Goal: Use online tool/utility: Utilize a website feature to perform a specific function

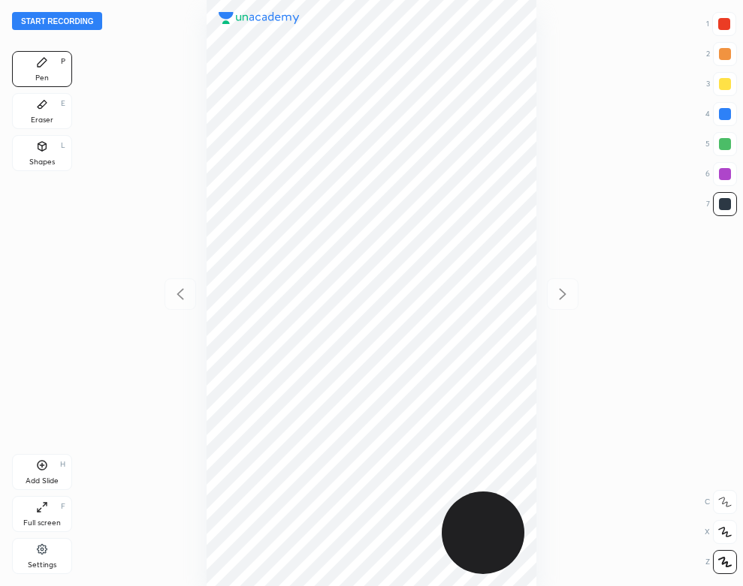
scroll to position [586, 502]
click at [75, 19] on button "Start recording" at bounding box center [57, 21] width 90 height 18
click at [725, 116] on div at bounding box center [725, 114] width 12 height 12
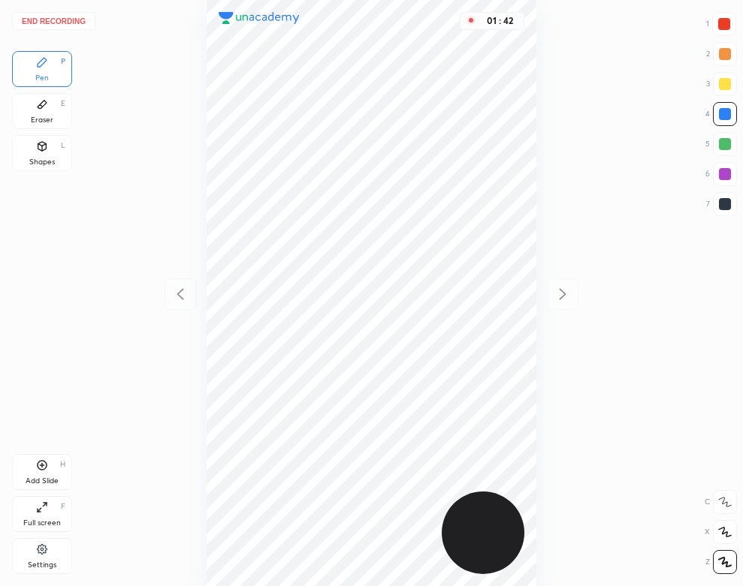
click at [719, 25] on div at bounding box center [724, 24] width 12 height 12
click at [34, 119] on div "Eraser" at bounding box center [42, 120] width 23 height 8
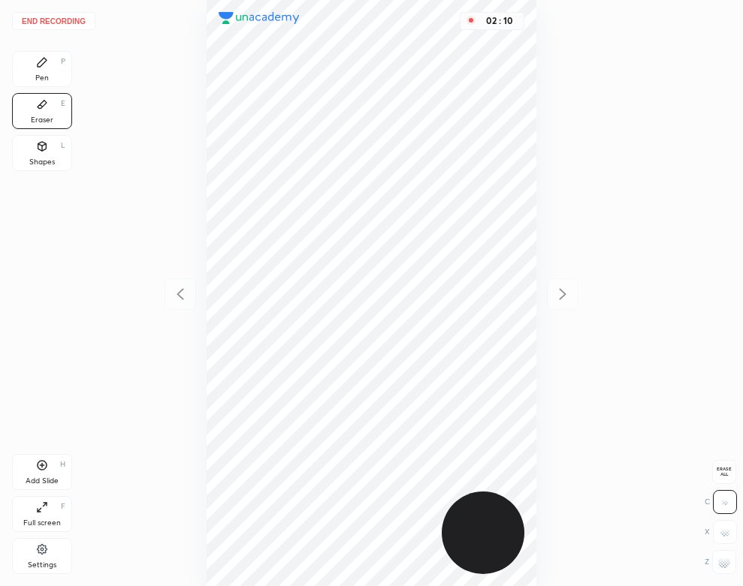
click at [47, 66] on icon at bounding box center [42, 62] width 12 height 12
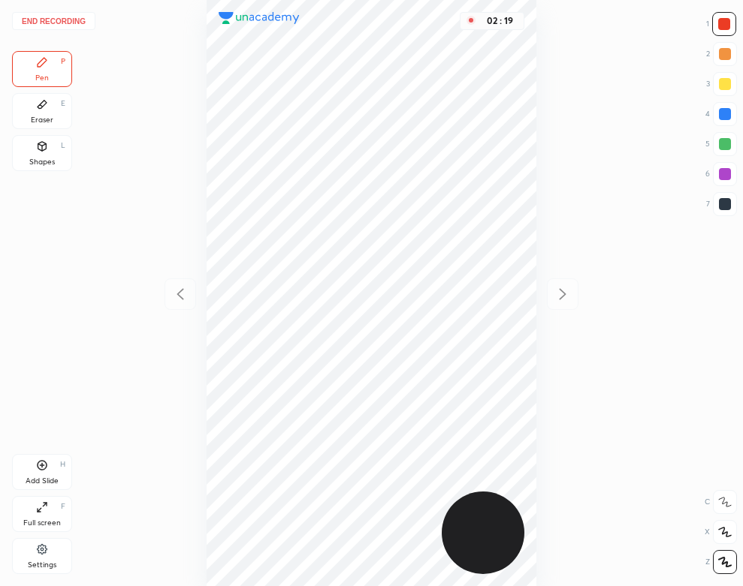
click at [53, 111] on div "Eraser E" at bounding box center [42, 111] width 60 height 36
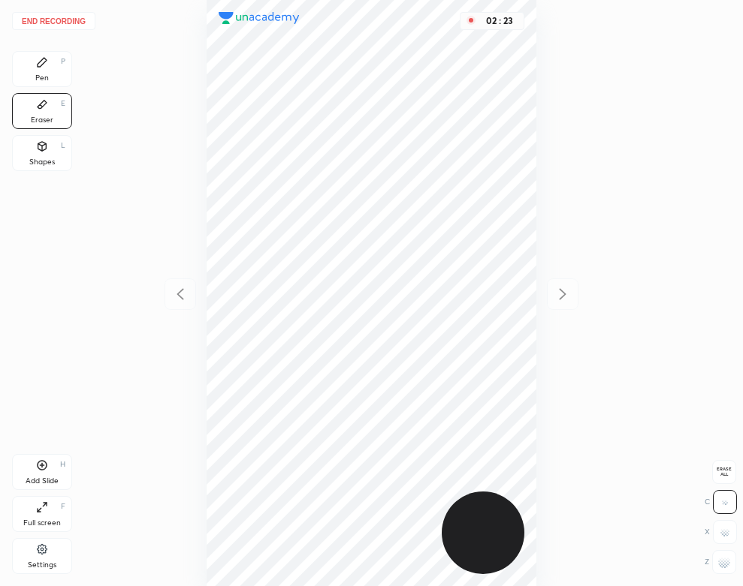
click at [48, 71] on div "Pen P" at bounding box center [42, 69] width 60 height 36
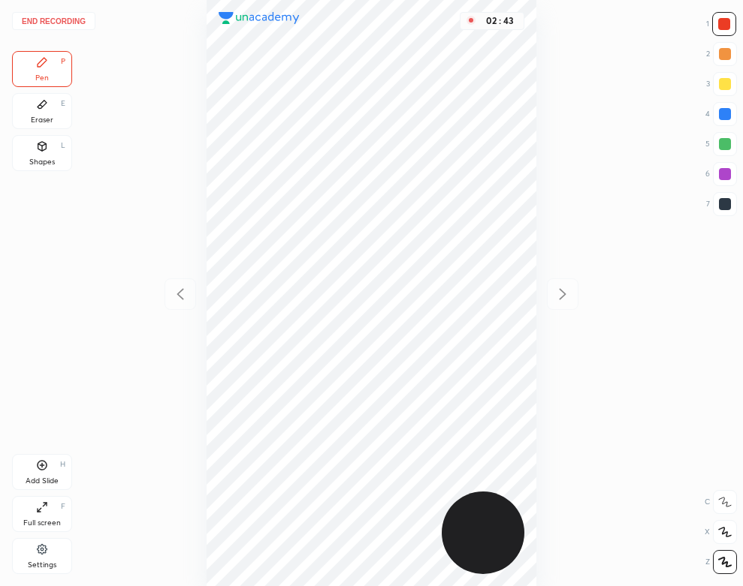
click at [73, 17] on button "End recording" at bounding box center [53, 21] width 83 height 18
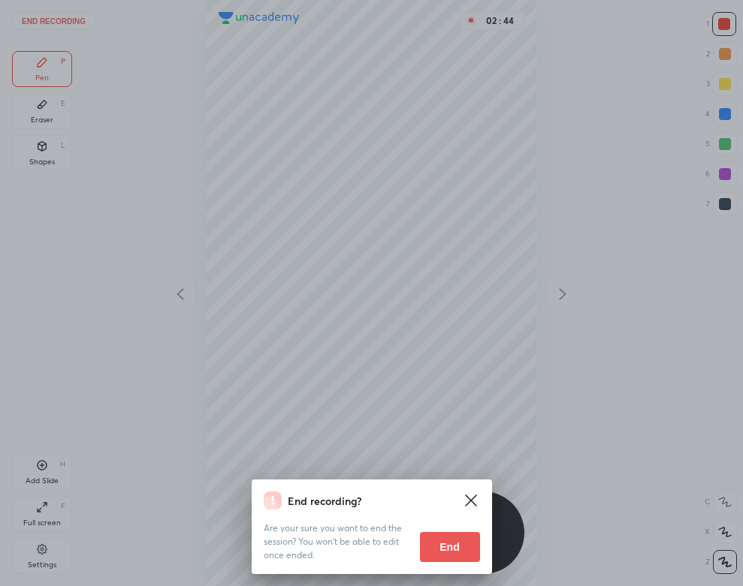
click at [445, 539] on button "End" at bounding box center [450, 547] width 60 height 30
